Goal: Navigation & Orientation: Find specific page/section

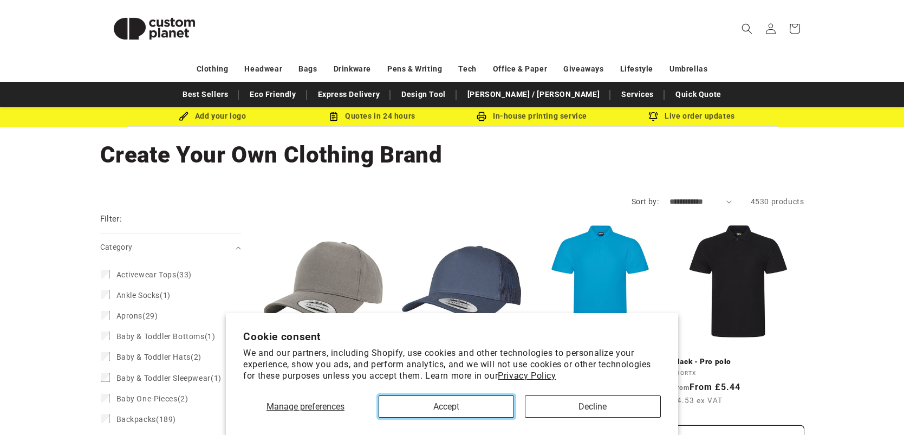
click at [423, 412] on button "Accept" at bounding box center [447, 406] width 136 height 22
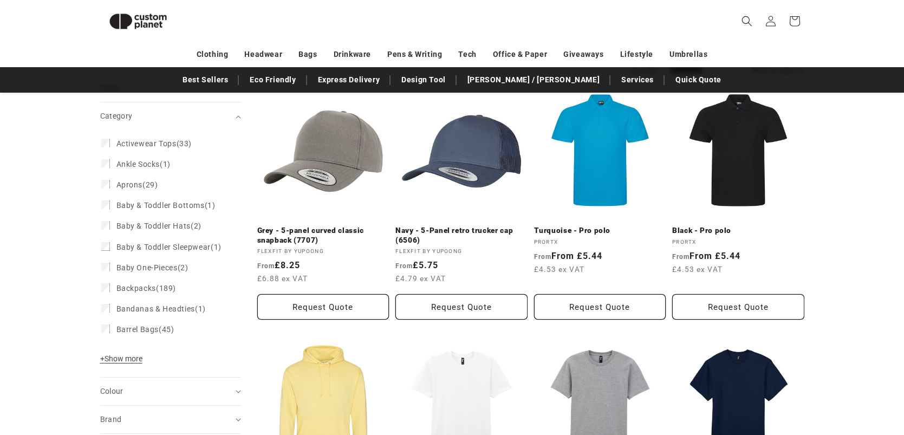
scroll to position [135, 0]
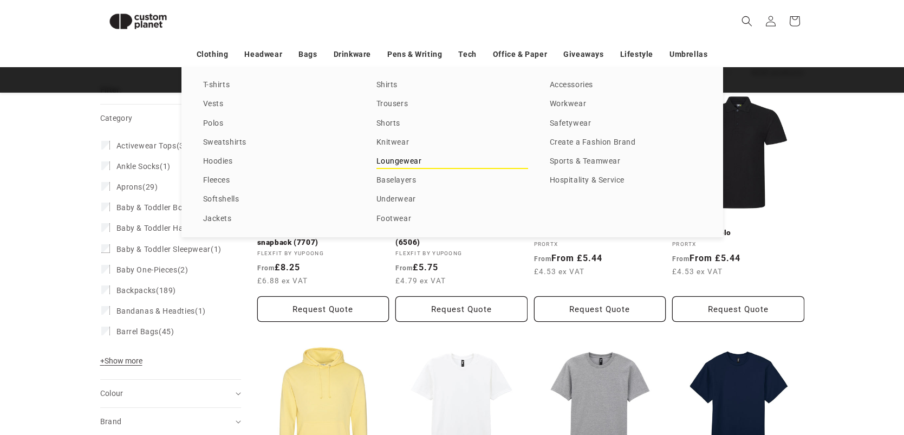
click at [405, 166] on link "Loungewear" at bounding box center [452, 161] width 152 height 15
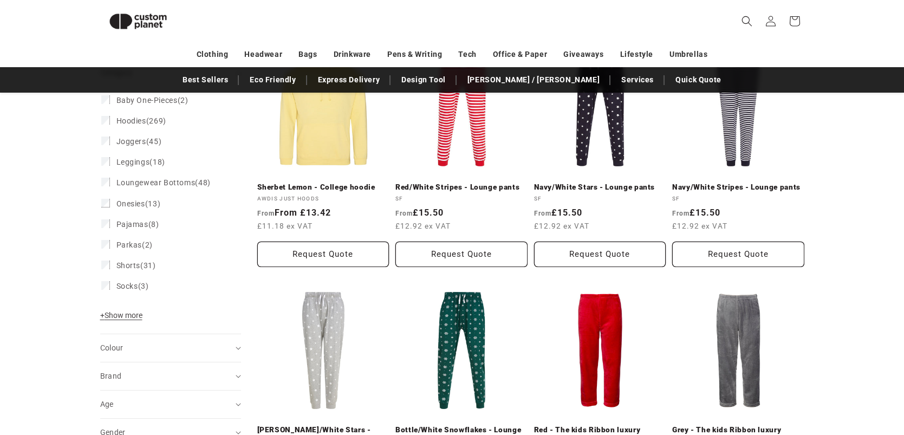
scroll to position [180, 0]
